Goal: Complete application form: Complete application form

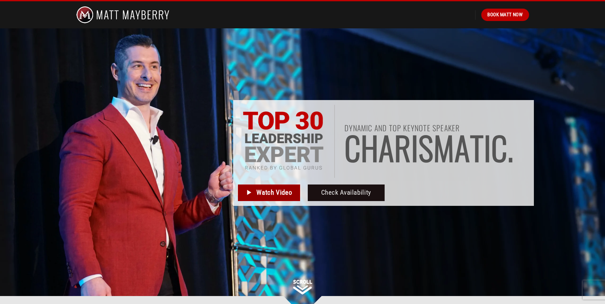
click at [282, 190] on span "Watch Video" at bounding box center [274, 193] width 35 height 11
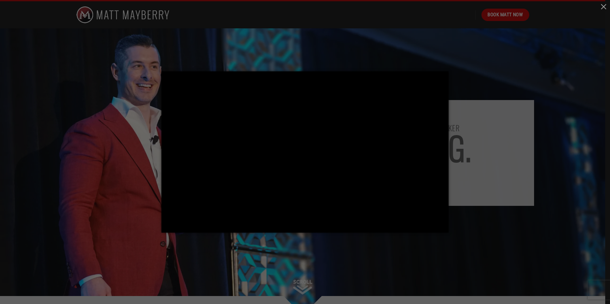
click at [460, 266] on div at bounding box center [305, 152] width 610 height 304
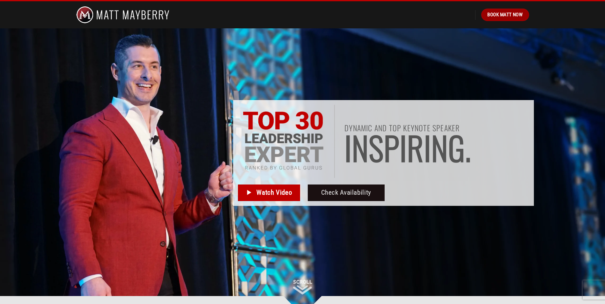
click at [513, 12] on span "Book Matt Now" at bounding box center [505, 15] width 35 height 8
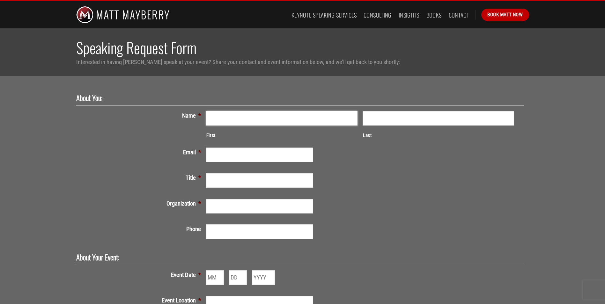
click at [254, 122] on input "First" at bounding box center [282, 118] width 152 height 15
type input "k"
type input "Karolyn"
type input "Doro"
type input "kdoro@kalahariresorts.com"
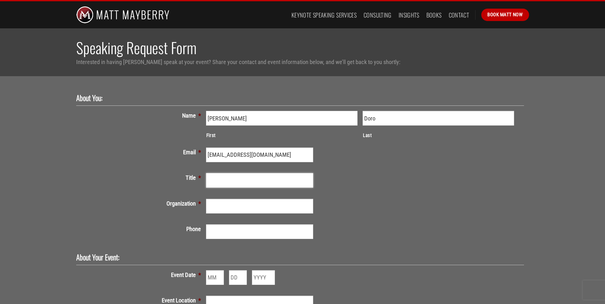
type input "D"
type input "Corporate Director"
type input "Kalahari Resorts"
type input "(608) 432-2333"
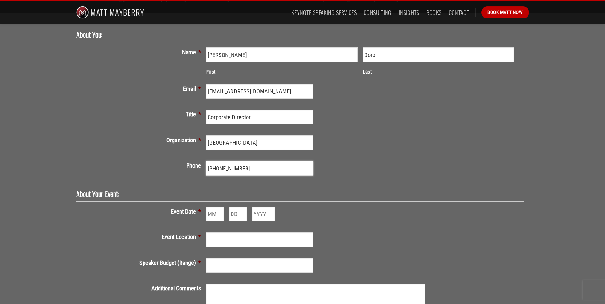
scroll to position [64, 0]
click at [214, 214] on input "Month" at bounding box center [215, 214] width 18 height 15
type input "12"
type input "2"
type input "2025"
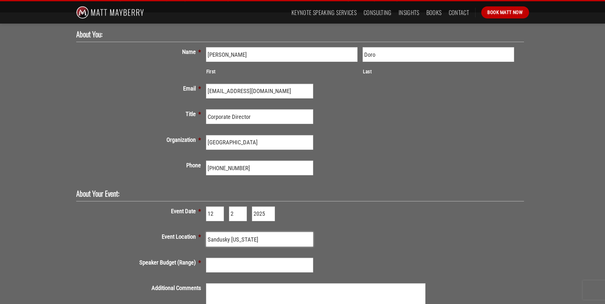
type input "Sandusky Ohio"
type input "5000"
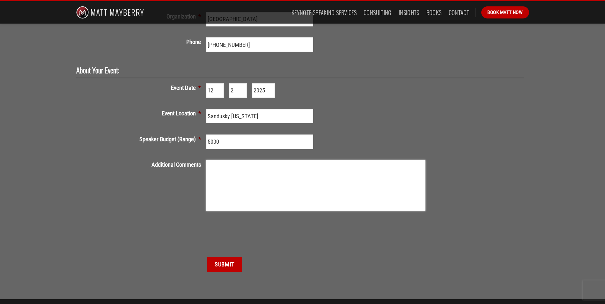
scroll to position [255, 0]
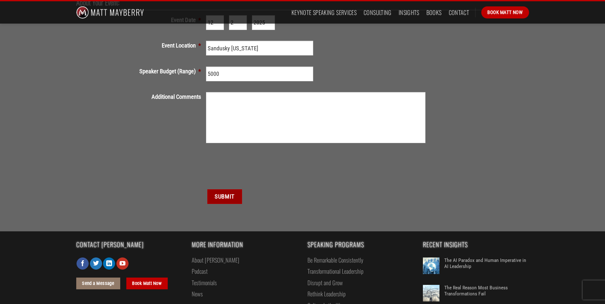
click at [226, 195] on input "Submit" at bounding box center [224, 197] width 34 height 15
